Goal: Task Accomplishment & Management: Complete application form

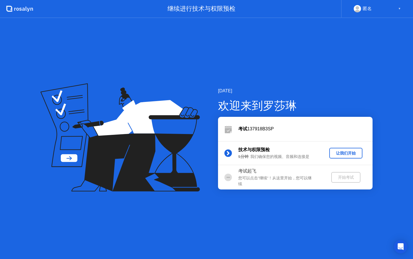
click at [360, 151] on div "让我们开始" at bounding box center [346, 152] width 29 height 5
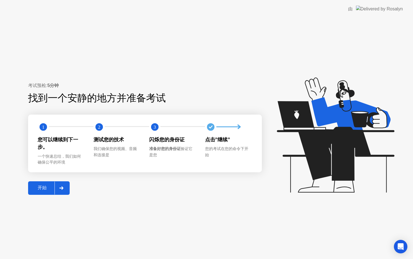
click at [43, 183] on button "开始" at bounding box center [49, 187] width 42 height 13
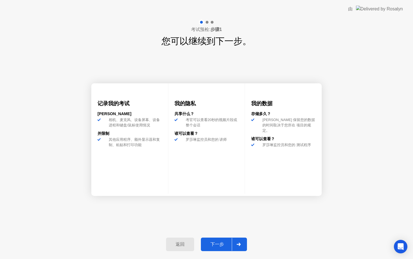
click at [218, 247] on div "下一步" at bounding box center [217, 244] width 29 height 6
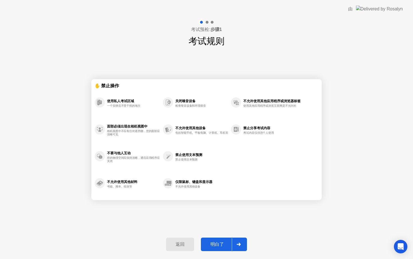
click at [213, 243] on div "明白了" at bounding box center [217, 244] width 29 height 6
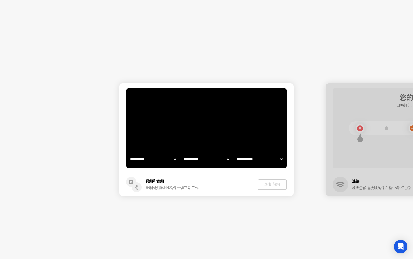
select select "**********"
select select "*******"
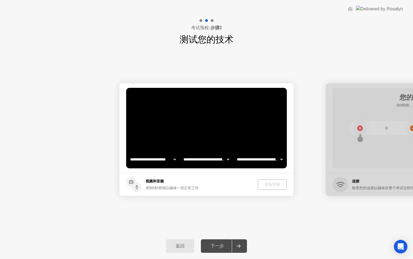
click at [268, 187] on div "录制剪辑" at bounding box center [272, 184] width 25 height 5
click at [271, 184] on div "录制剪辑" at bounding box center [272, 184] width 25 height 5
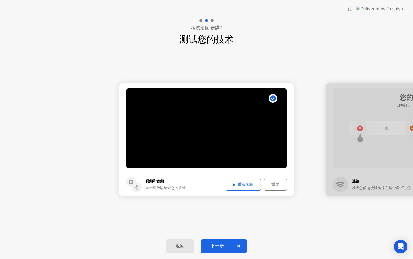
click at [218, 246] on div "下一步" at bounding box center [217, 246] width 29 height 6
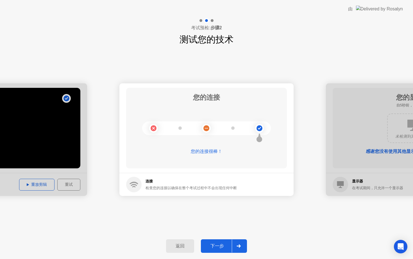
click at [221, 246] on div "下一步" at bounding box center [217, 246] width 29 height 6
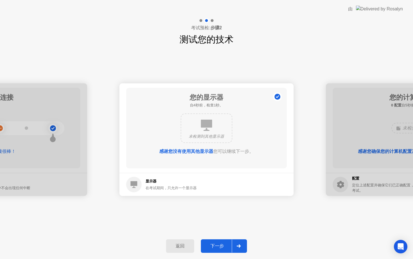
click at [214, 248] on div "下一步" at bounding box center [217, 246] width 29 height 6
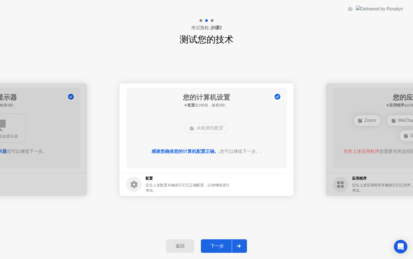
click at [214, 248] on div "下一步" at bounding box center [217, 246] width 29 height 6
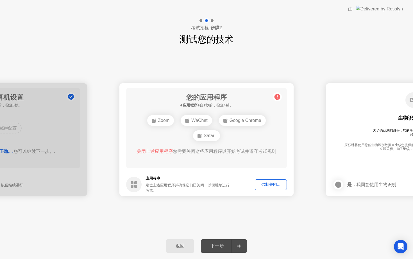
click at [278, 186] on div "强制关闭..." at bounding box center [271, 184] width 28 height 5
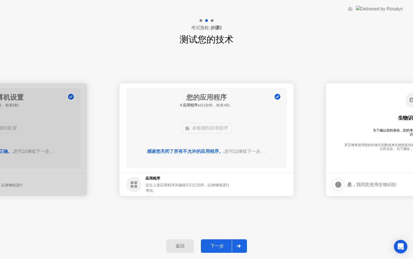
click at [224, 248] on div "下一步" at bounding box center [217, 246] width 29 height 6
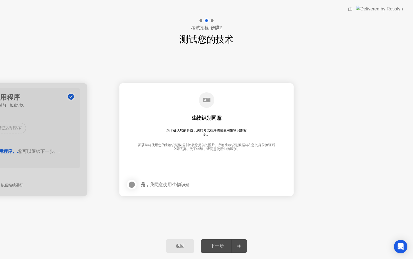
click at [129, 185] on div at bounding box center [131, 184] width 7 height 7
click at [210, 243] on div "下一步" at bounding box center [217, 246] width 29 height 6
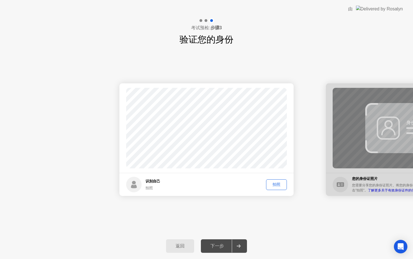
click at [277, 185] on div "拍照" at bounding box center [276, 184] width 17 height 5
click at [216, 246] on div "下一步" at bounding box center [217, 246] width 29 height 6
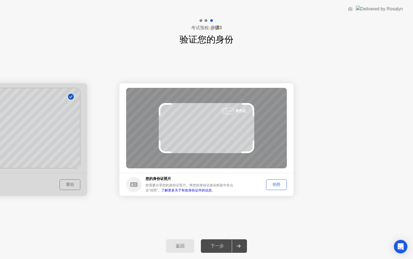
click at [234, 207] on div "成功 照片正确 识别自己 拍照 重拍 成功 照片正确 失败 照片不正确。 身份证 您的身份证照片 您需要分享您的身份证照片。将您的身份证放在框架中并点击”拍照…" at bounding box center [206, 139] width 413 height 187
click at [335, 28] on div "考试预检: 步骤3 验证您的身份" at bounding box center [206, 32] width 413 height 28
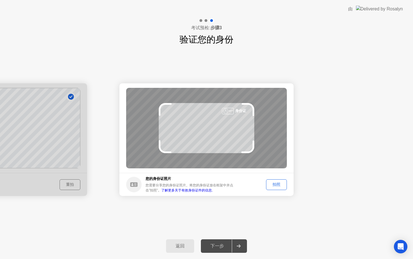
click at [335, 28] on div "考试预检: 步骤3 验证您的身份" at bounding box center [206, 32] width 413 height 28
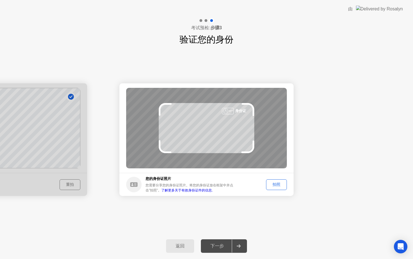
click at [335, 28] on div "考试预检: 步骤3 验证您的身份" at bounding box center [206, 32] width 413 height 28
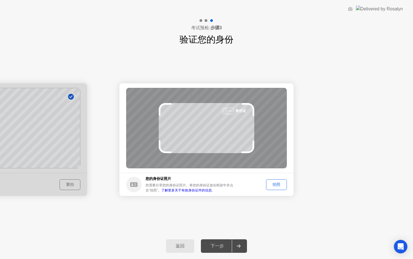
click at [335, 28] on div "考试预检: 步骤3 验证您的身份" at bounding box center [206, 32] width 413 height 28
click at [349, 32] on div "考试预检: 步骤3 验证您的身份" at bounding box center [206, 32] width 413 height 28
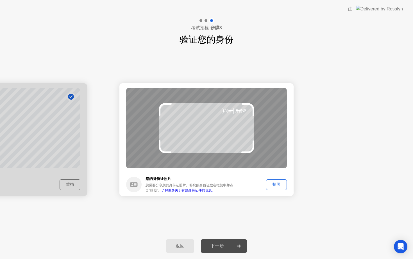
click at [276, 186] on div "拍照" at bounding box center [276, 184] width 17 height 5
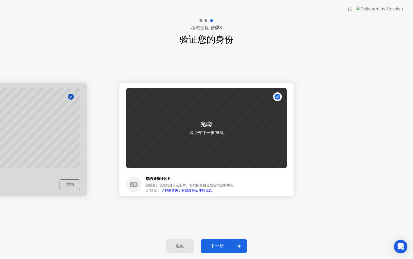
click at [217, 245] on div "下一步" at bounding box center [217, 246] width 29 height 6
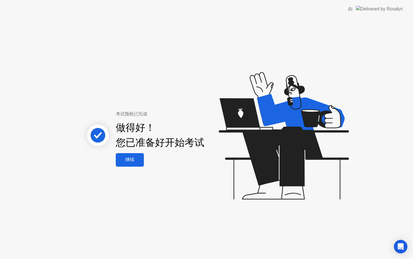
click at [139, 158] on div "继续" at bounding box center [130, 160] width 25 height 6
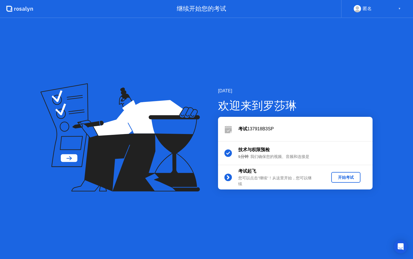
click at [355, 181] on button "开始考试" at bounding box center [345, 177] width 29 height 11
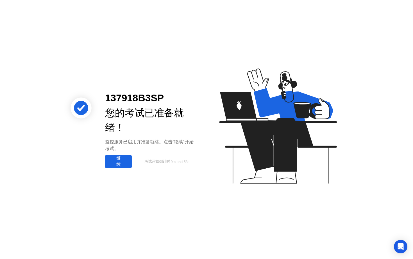
click at [119, 162] on div "继续" at bounding box center [118, 161] width 23 height 12
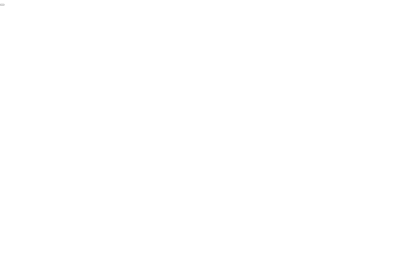
click div "End Proctoring Session"
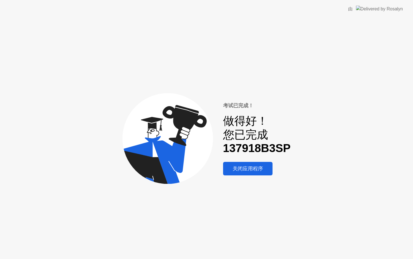
click at [255, 170] on div "关闭应用程序" at bounding box center [248, 168] width 46 height 7
